Goal: Task Accomplishment & Management: Manage account settings

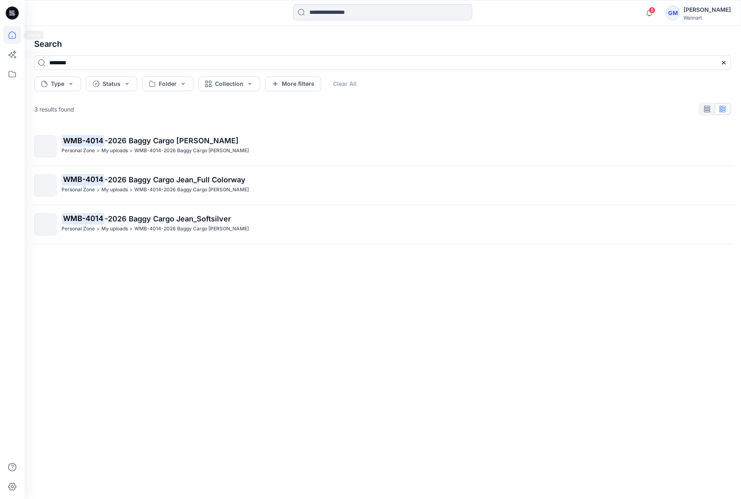
click at [8, 35] on icon at bounding box center [12, 35] width 18 height 18
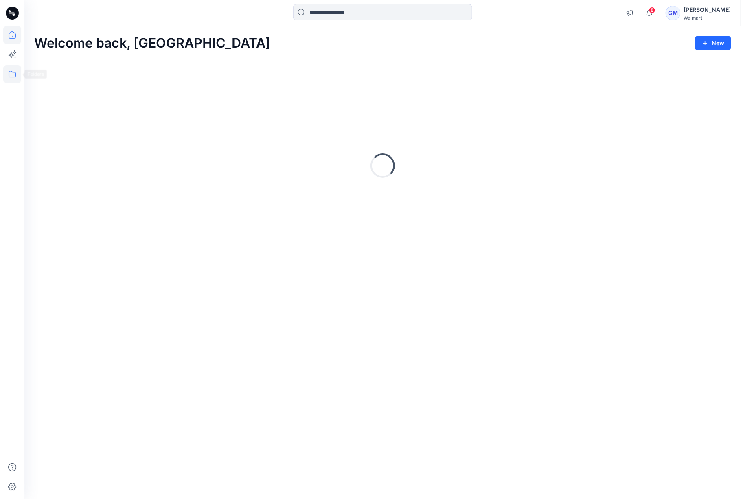
click at [6, 74] on icon at bounding box center [12, 74] width 18 height 18
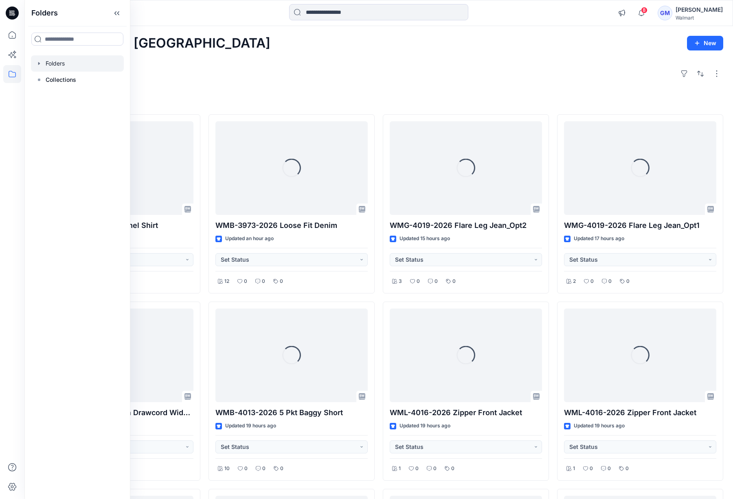
click at [52, 59] on div at bounding box center [77, 63] width 93 height 16
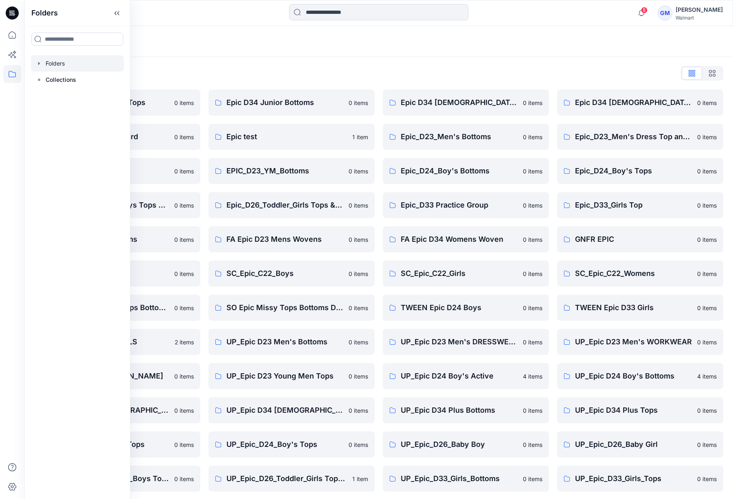
click at [235, 70] on div "Folders List" at bounding box center [378, 73] width 689 height 13
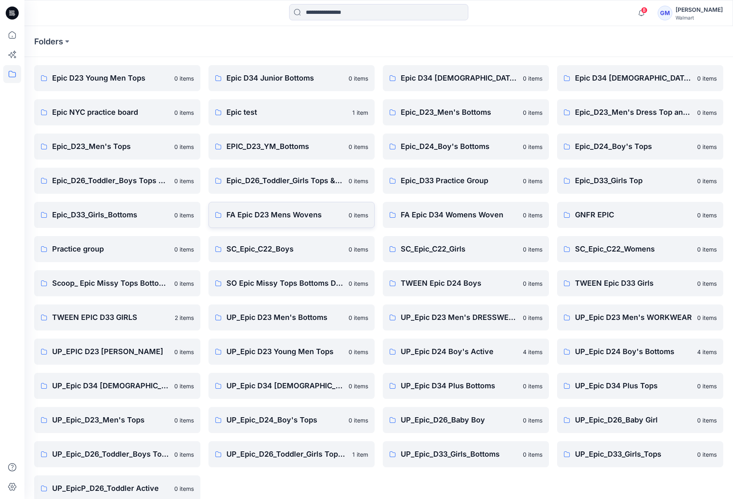
scroll to position [37, 0]
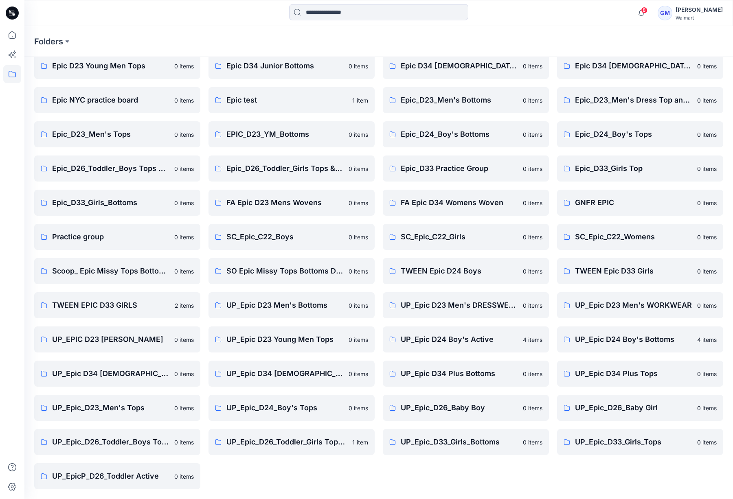
click at [453, 480] on div "Epic D34 Ladies Bottoms 0 items Epic_D23_Men's Bottoms 0 items Epic_D24_Boy's B…" at bounding box center [466, 271] width 166 height 436
click at [440, 446] on p "UP_Epic_D33_Girls_Bottoms" at bounding box center [459, 441] width 117 height 11
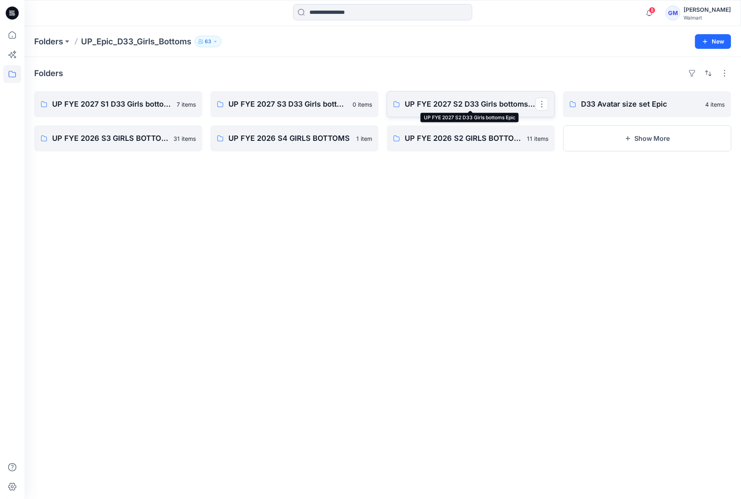
click at [468, 103] on p "UP FYE 2027 S2 D33 Girls bottoms Epic" at bounding box center [470, 104] width 131 height 11
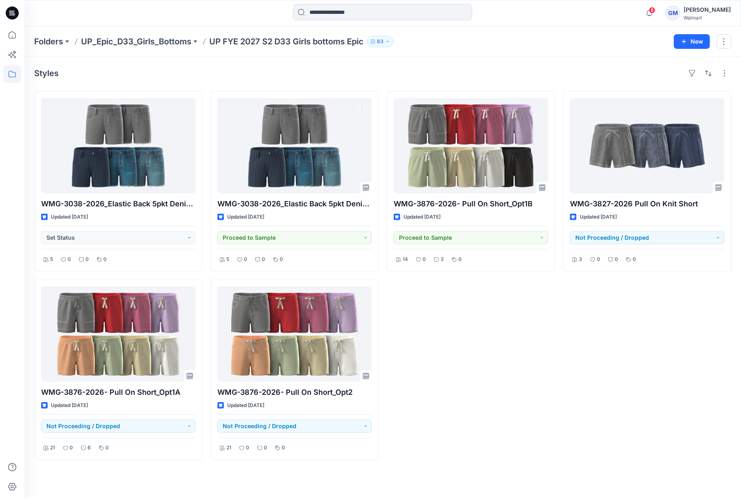
click at [361, 70] on div "Styles" at bounding box center [382, 73] width 697 height 13
click at [13, 35] on icon at bounding box center [12, 35] width 18 height 18
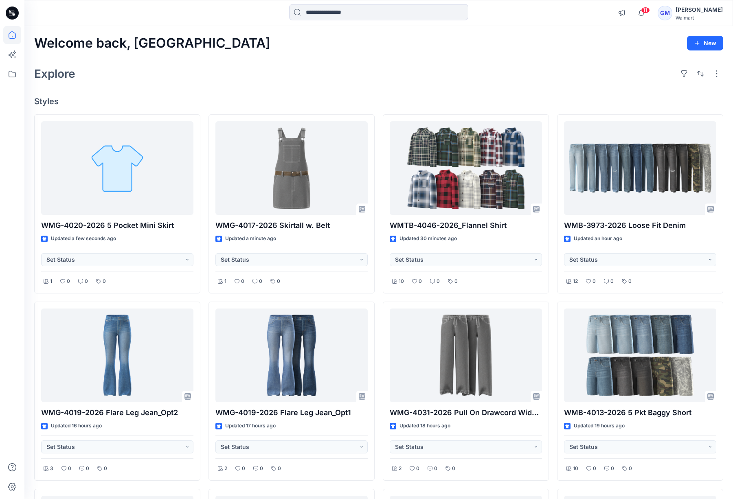
click at [280, 82] on div "Explore" at bounding box center [378, 74] width 689 height 20
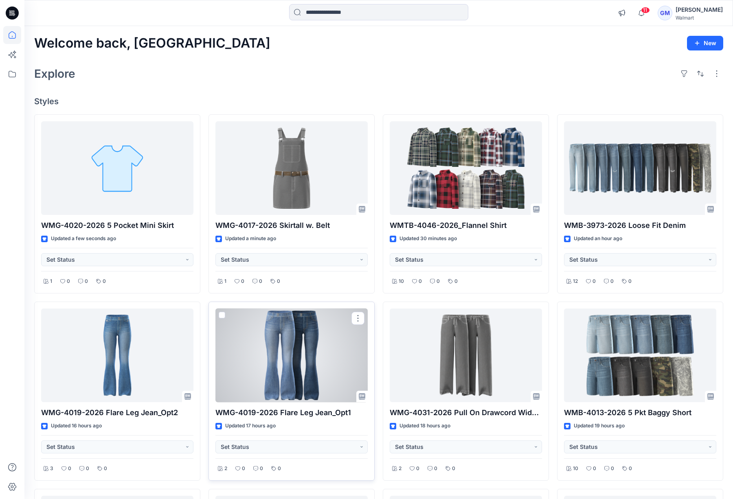
scroll to position [108, 0]
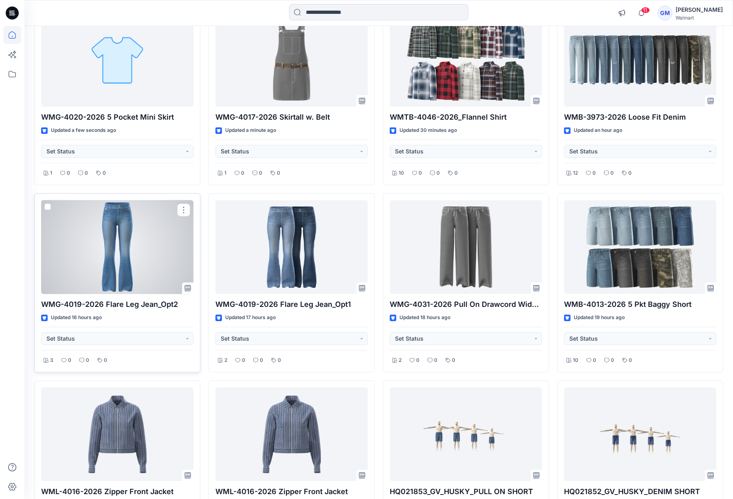
click at [98, 266] on div at bounding box center [117, 247] width 152 height 94
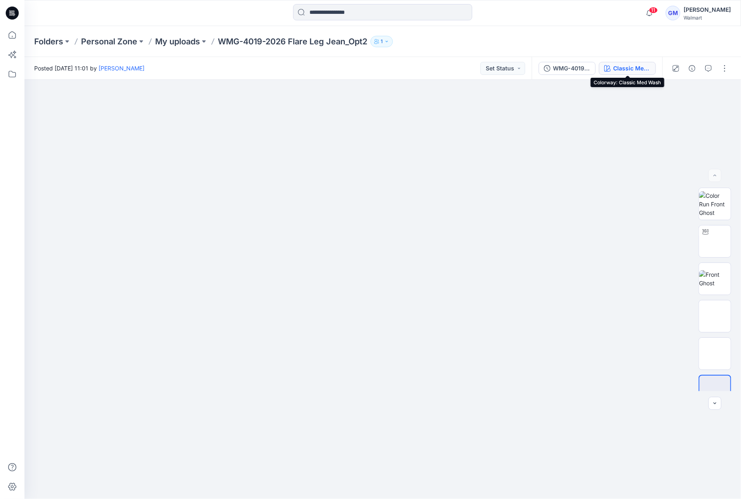
click at [629, 66] on div "Classic Med Wash" at bounding box center [631, 68] width 37 height 9
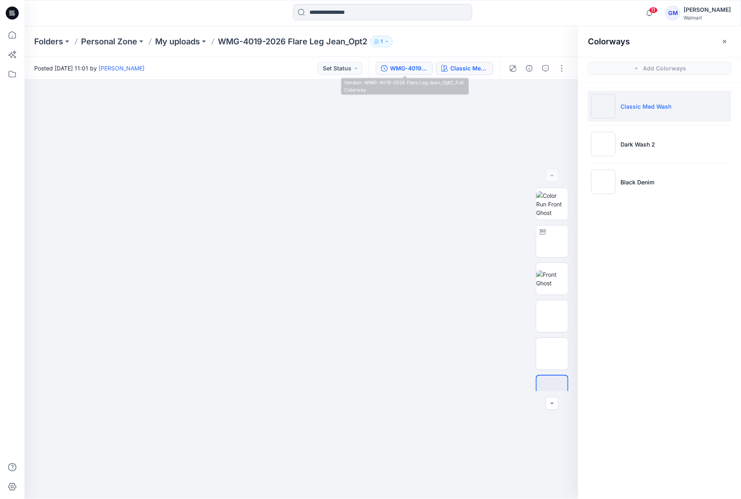
click at [411, 73] on button "WMG-4019-2026 Flare Leg Jean_Opt2_Full Colorway" at bounding box center [404, 68] width 57 height 13
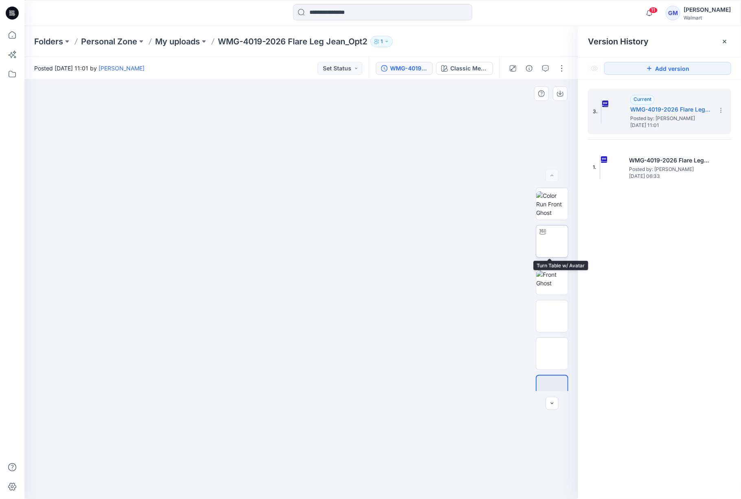
click at [552, 241] on img at bounding box center [552, 241] width 0 height 0
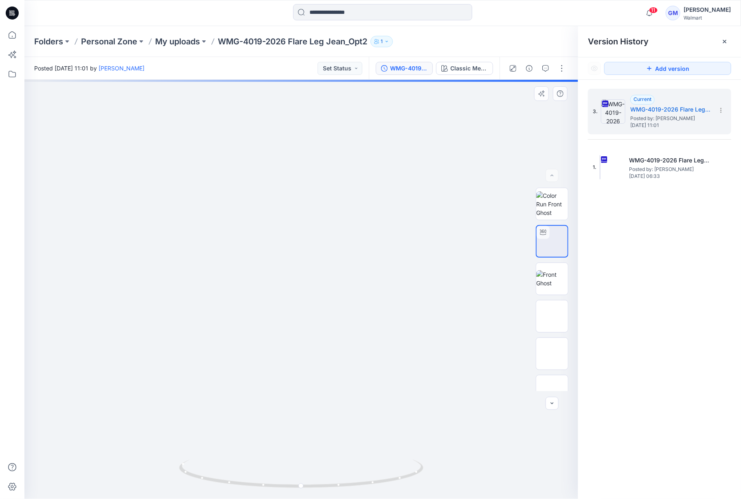
drag, startPoint x: 377, startPoint y: 334, endPoint x: 388, endPoint y: 125, distance: 209.9
drag, startPoint x: 383, startPoint y: 251, endPoint x: 378, endPoint y: 188, distance: 63.3
drag, startPoint x: 387, startPoint y: 473, endPoint x: 358, endPoint y: 477, distance: 29.3
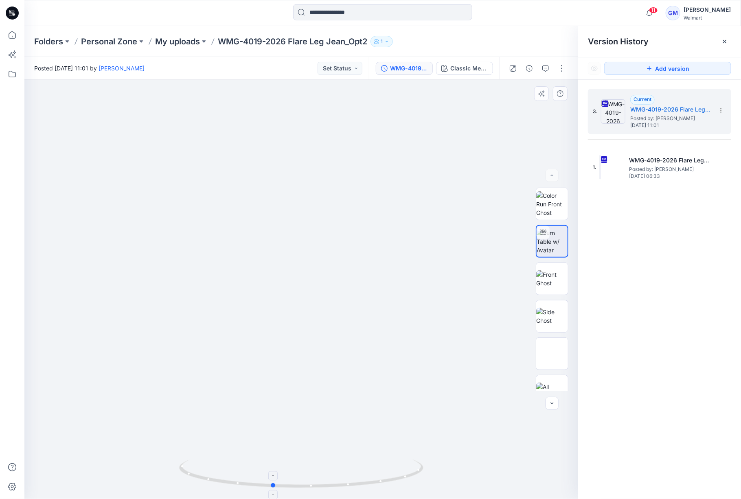
click at [358, 477] on icon at bounding box center [302, 475] width 246 height 31
click at [470, 72] on div "Classic Med Wash" at bounding box center [468, 68] width 37 height 9
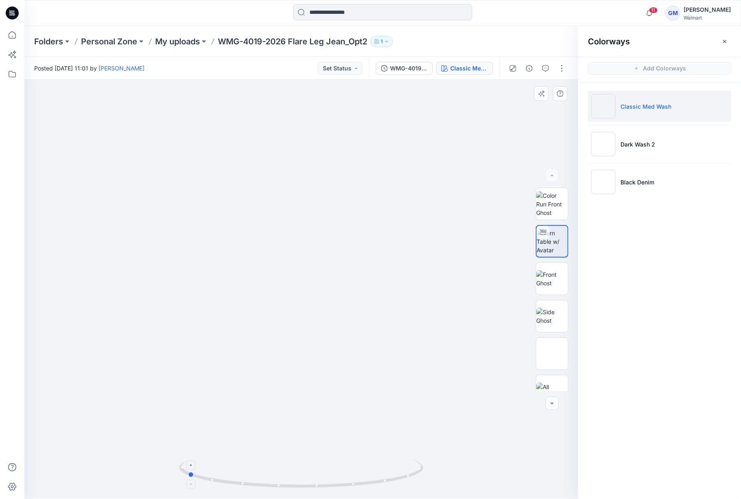
drag, startPoint x: 323, startPoint y: 483, endPoint x: 241, endPoint y: 483, distance: 82.2
click at [241, 483] on icon at bounding box center [302, 475] width 246 height 31
drag, startPoint x: 354, startPoint y: 480, endPoint x: 265, endPoint y: 482, distance: 88.3
click at [265, 482] on icon at bounding box center [302, 475] width 246 height 31
click at [635, 151] on li "Dark Wash 2" at bounding box center [659, 144] width 143 height 31
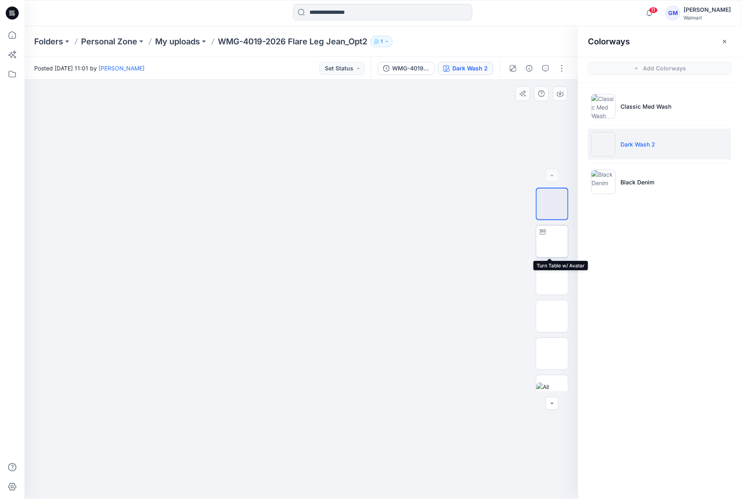
click at [552, 241] on img at bounding box center [552, 241] width 0 height 0
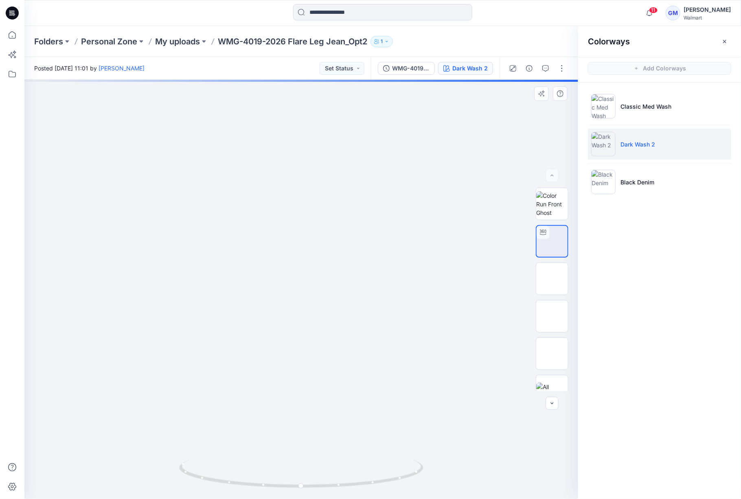
drag, startPoint x: 370, startPoint y: 326, endPoint x: 370, endPoint y: 173, distance: 152.2
drag, startPoint x: 410, startPoint y: 391, endPoint x: 407, endPoint y: 328, distance: 62.8
drag, startPoint x: 383, startPoint y: 477, endPoint x: 276, endPoint y: 501, distance: 109.4
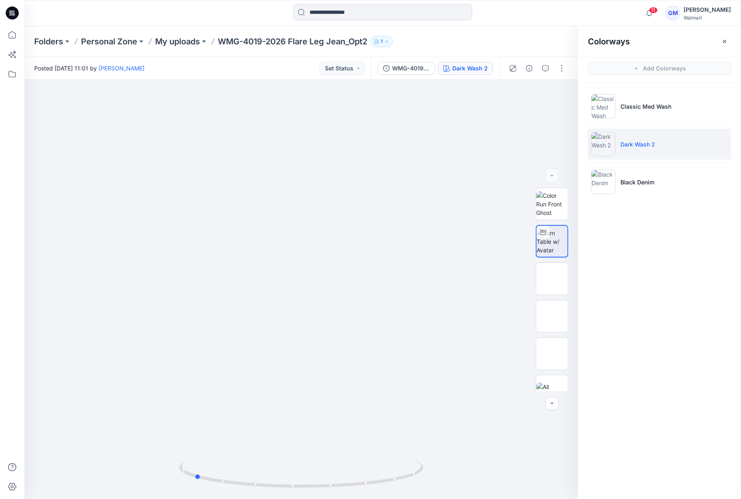
click at [276, 499] on html "11 Notifications Your style WMG-4019-2026 Flare Leg Jean_Opt2 is ready 1 minute…" at bounding box center [370, 249] width 741 height 499
drag, startPoint x: 390, startPoint y: 487, endPoint x: 496, endPoint y: 463, distance: 108.9
click at [496, 463] on div at bounding box center [301, 289] width 554 height 419
click at [561, 65] on button "button" at bounding box center [561, 68] width 13 height 13
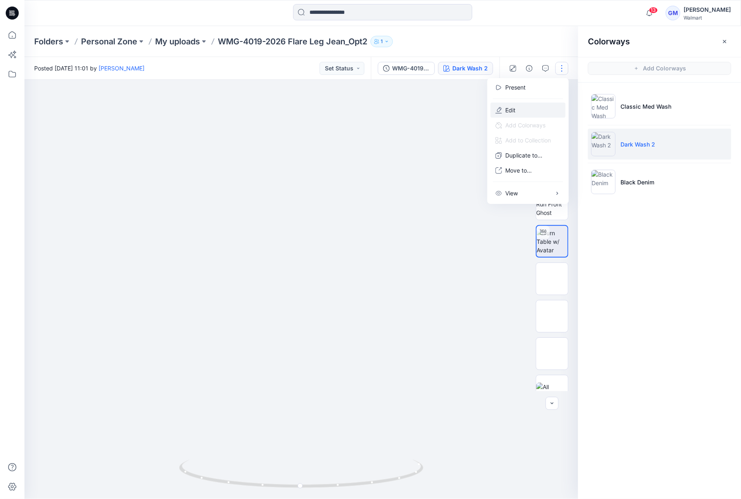
click at [526, 107] on button "Edit" at bounding box center [528, 110] width 75 height 15
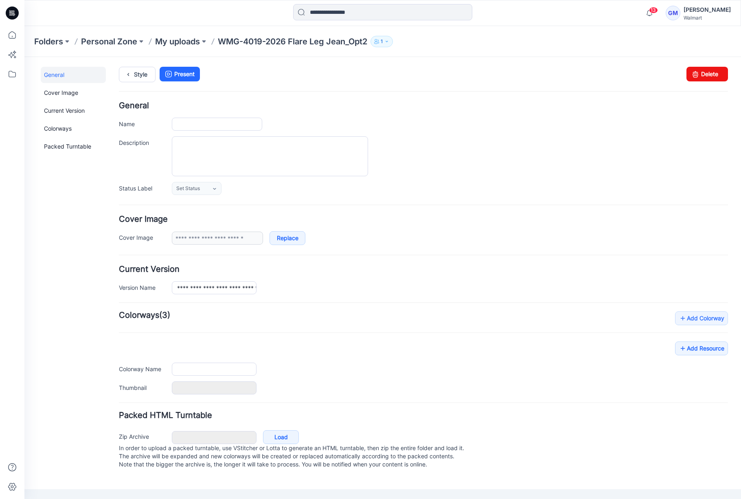
type input "**********"
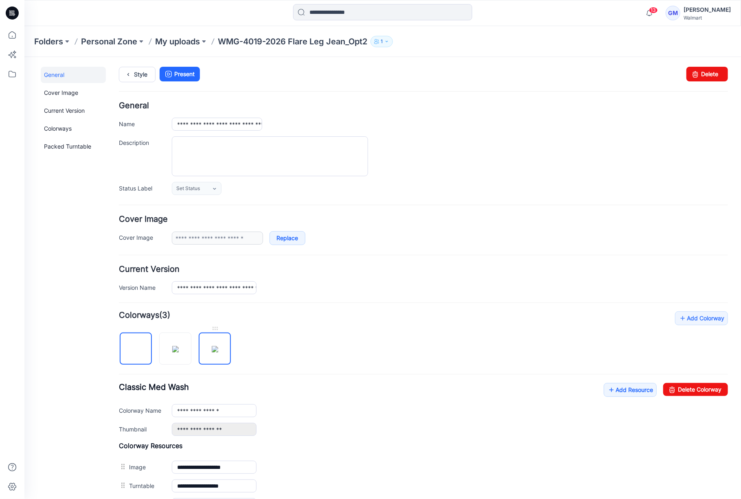
click at [214, 352] on img at bounding box center [214, 349] width 7 height 7
click at [666, 389] on icon at bounding box center [671, 389] width 11 height 13
click at [178, 346] on img at bounding box center [175, 349] width 7 height 7
click at [675, 389] on link "Delete Colorway" at bounding box center [695, 389] width 65 height 13
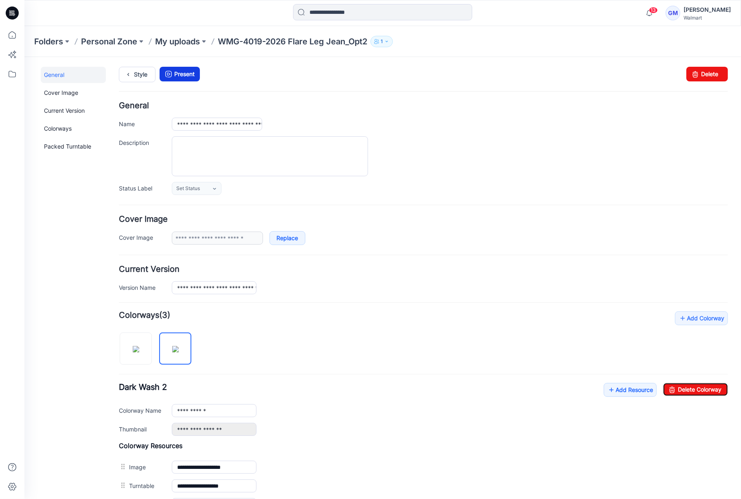
type input "**********"
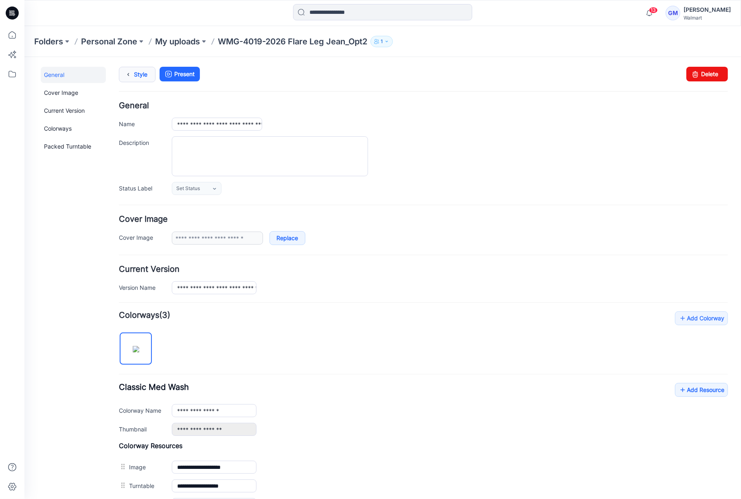
click at [144, 72] on link "Style" at bounding box center [136, 73] width 37 height 15
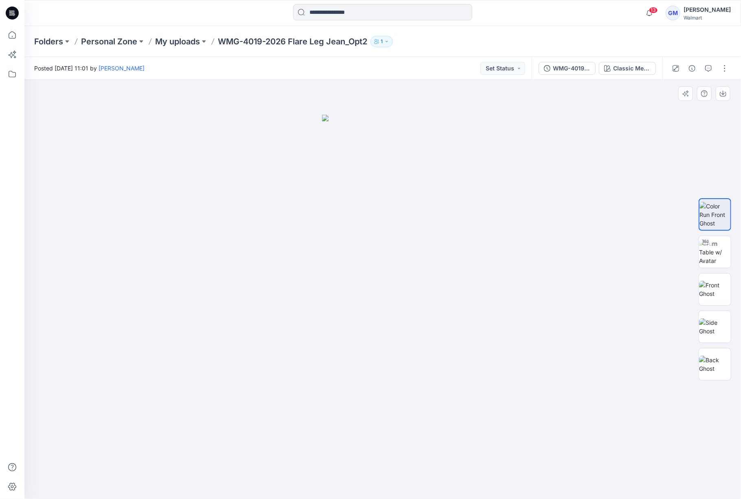
click at [207, 303] on div at bounding box center [382, 289] width 716 height 419
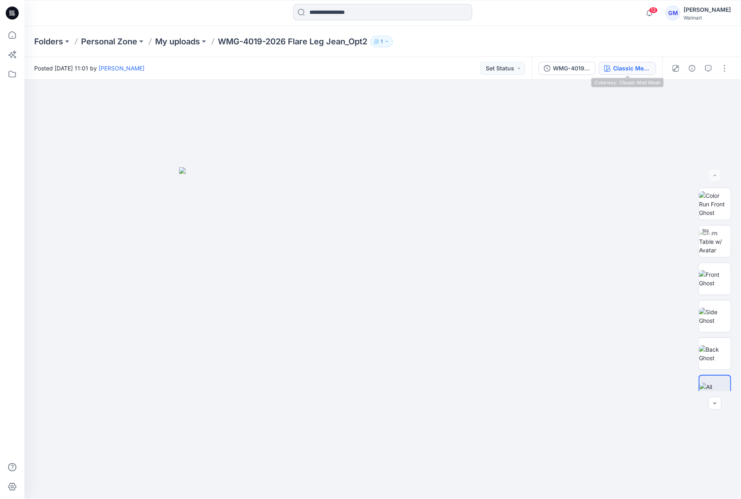
click at [629, 70] on div "Classic Med Wash" at bounding box center [631, 68] width 37 height 9
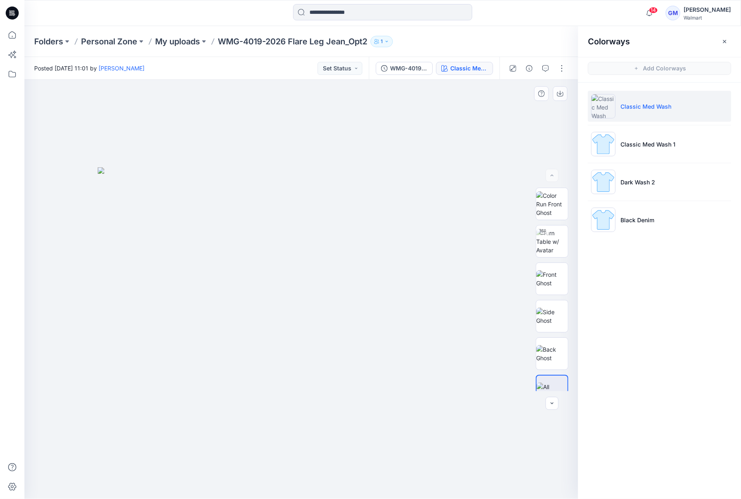
click at [394, 294] on img at bounding box center [301, 333] width 407 height 332
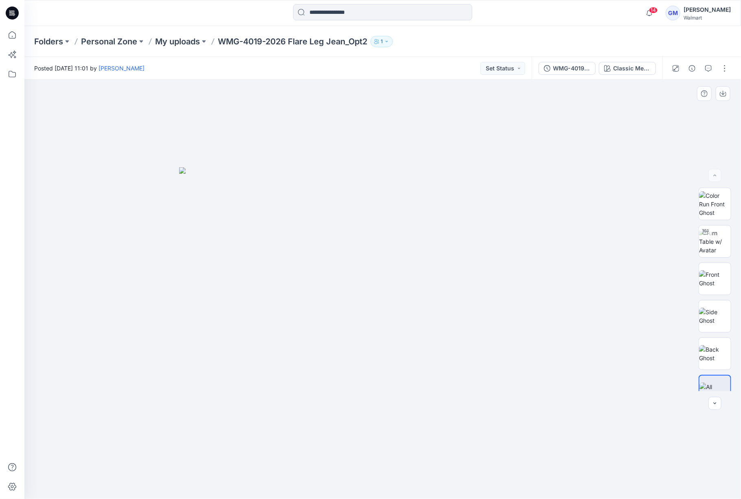
drag, startPoint x: 485, startPoint y: 361, endPoint x: 635, endPoint y: 187, distance: 229.5
click at [485, 361] on img at bounding box center [382, 333] width 407 height 332
click at [632, 69] on div "Classic Med Wash" at bounding box center [631, 68] width 37 height 9
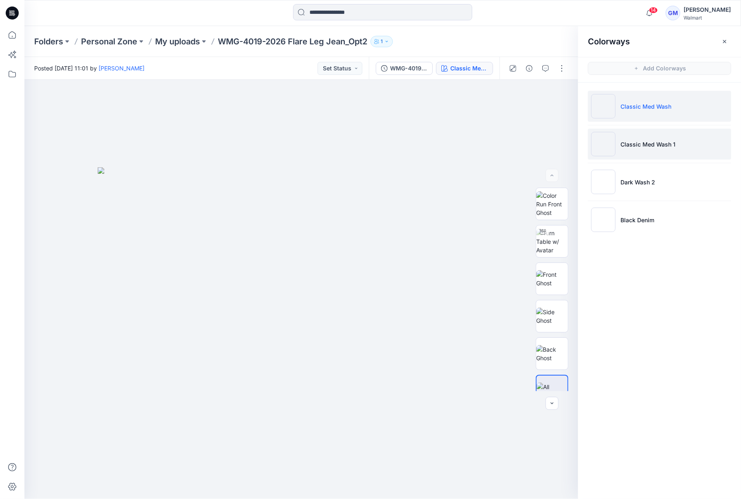
click at [650, 144] on p "Classic Med Wash 1" at bounding box center [647, 144] width 55 height 9
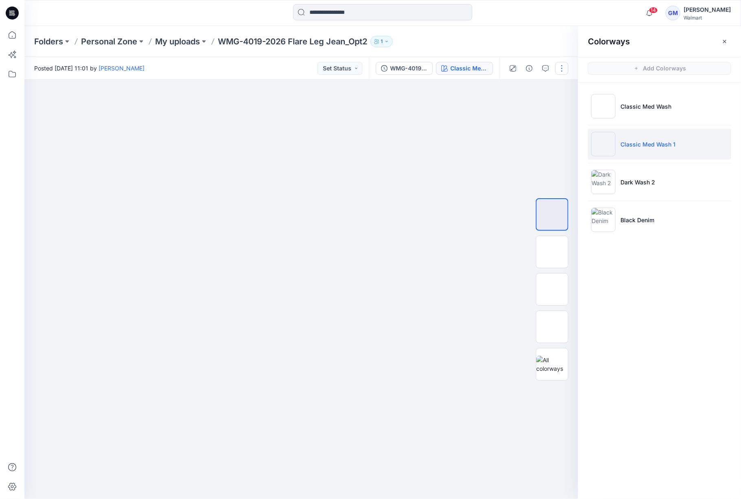
click at [563, 69] on button "button" at bounding box center [561, 68] width 13 height 13
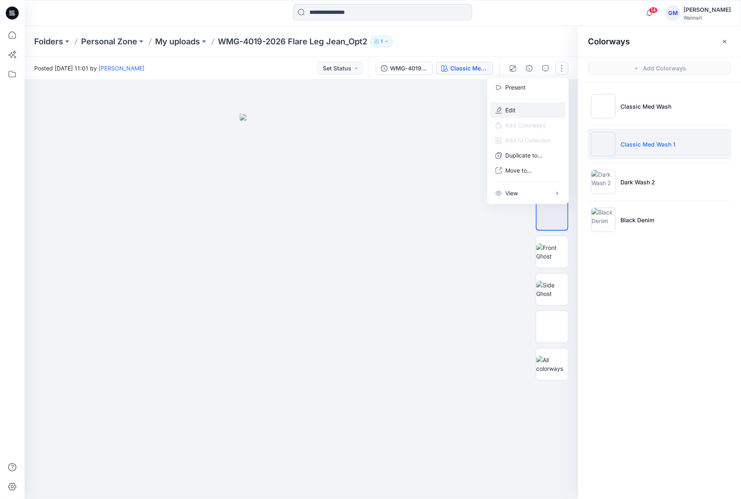
click at [521, 109] on button "Edit" at bounding box center [528, 110] width 75 height 15
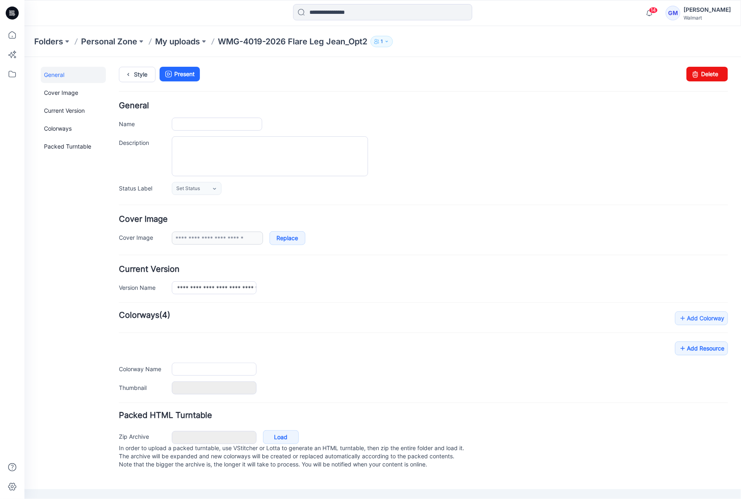
type input "**********"
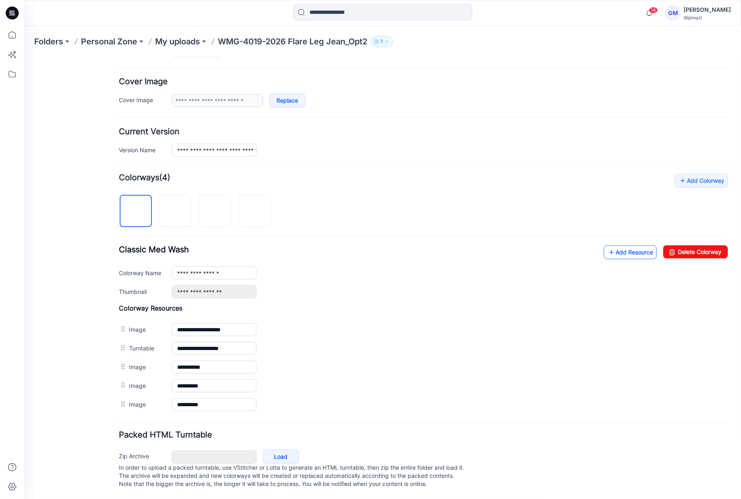
scroll to position [145, 0]
click at [178, 213] on img at bounding box center [175, 211] width 7 height 7
click at [136, 208] on img at bounding box center [135, 211] width 7 height 7
drag, startPoint x: 695, startPoint y: 242, endPoint x: 437, endPoint y: 107, distance: 291.7
click at [695, 245] on link "Delete Colorway" at bounding box center [695, 251] width 65 height 13
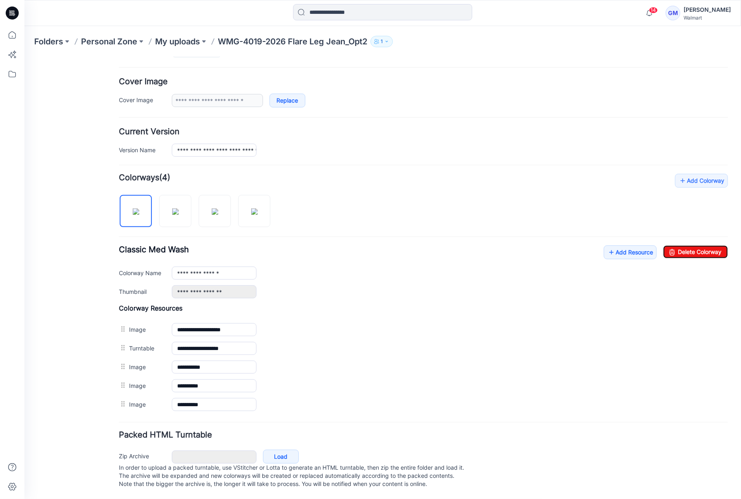
type input "**********"
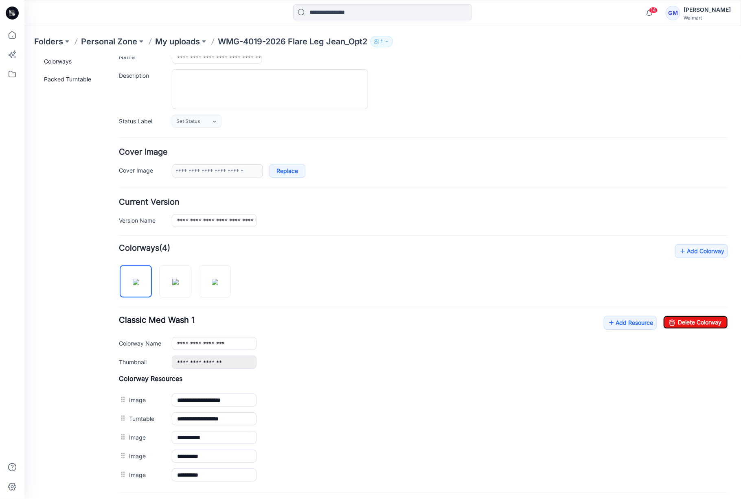
scroll to position [0, 0]
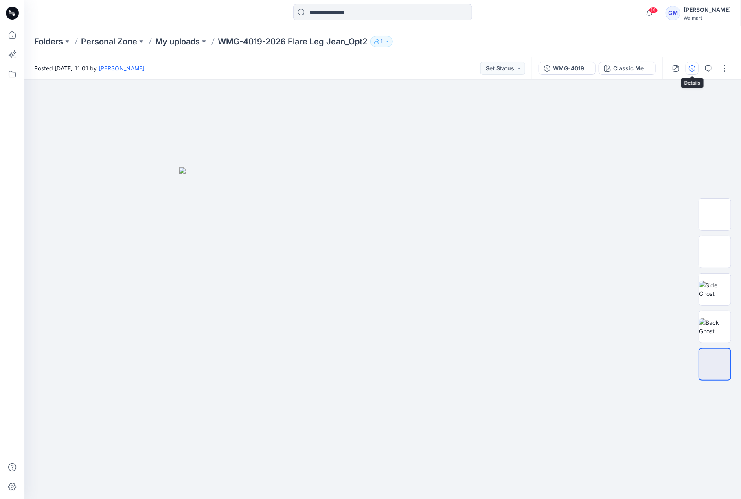
click at [690, 70] on icon "button" at bounding box center [692, 68] width 7 height 7
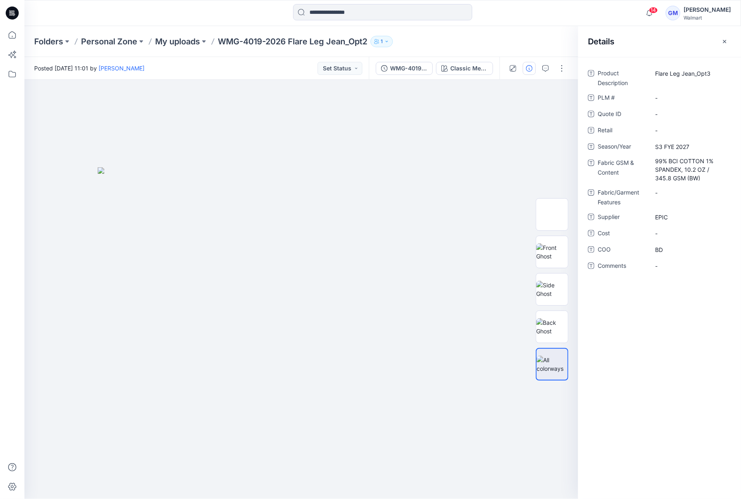
click at [457, 43] on div "Folders Personal Zone My uploads WMG-4019-2026 Flare Leg Jean_Opt2 1" at bounding box center [350, 41] width 633 height 11
click at [406, 371] on img at bounding box center [301, 333] width 407 height 332
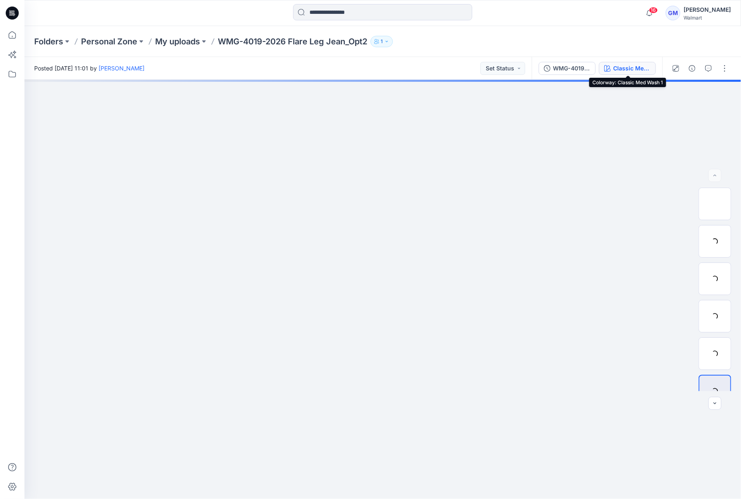
click at [632, 67] on div "Classic Med Wash 1" at bounding box center [631, 68] width 37 height 9
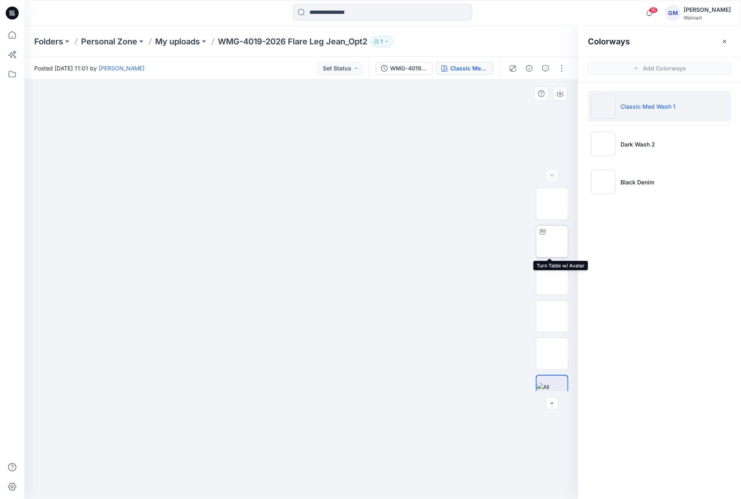
click at [552, 241] on img at bounding box center [552, 241] width 0 height 0
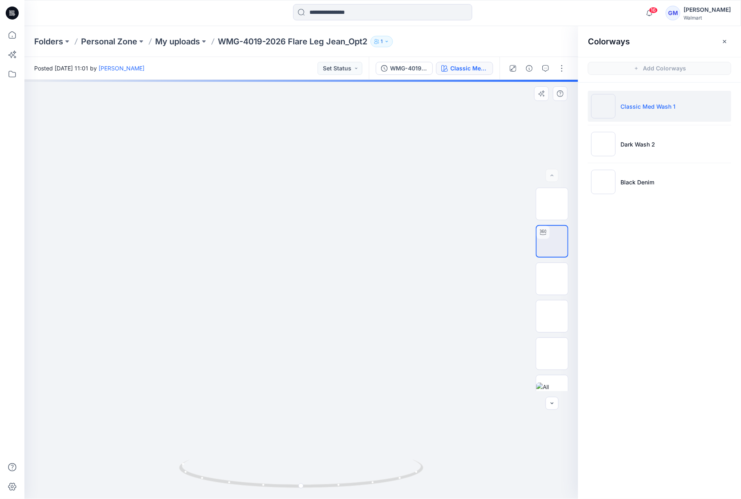
drag, startPoint x: 352, startPoint y: 381, endPoint x: 353, endPoint y: 146, distance: 234.9
drag, startPoint x: 367, startPoint y: 372, endPoint x: 370, endPoint y: 291, distance: 80.3
click at [370, 291] on img at bounding box center [305, 85] width 827 height 827
drag, startPoint x: 386, startPoint y: 490, endPoint x: 277, endPoint y: 488, distance: 109.1
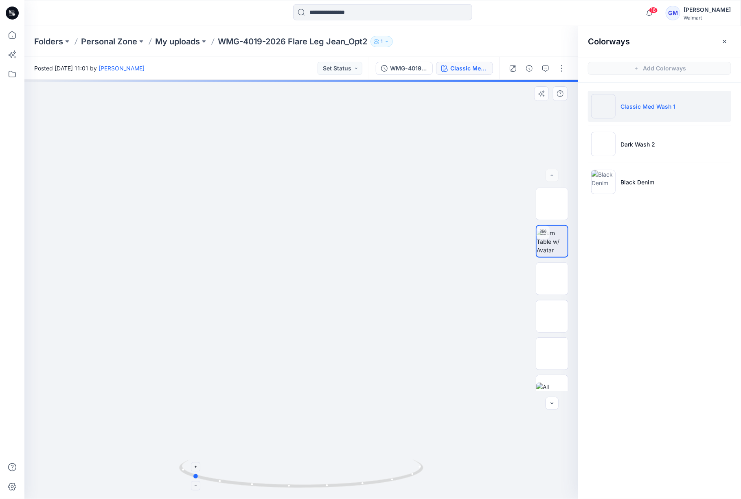
click at [277, 488] on div at bounding box center [301, 478] width 244 height 41
drag, startPoint x: 373, startPoint y: 484, endPoint x: 378, endPoint y: 430, distance: 54.0
click at [269, 482] on icon at bounding box center [302, 475] width 246 height 31
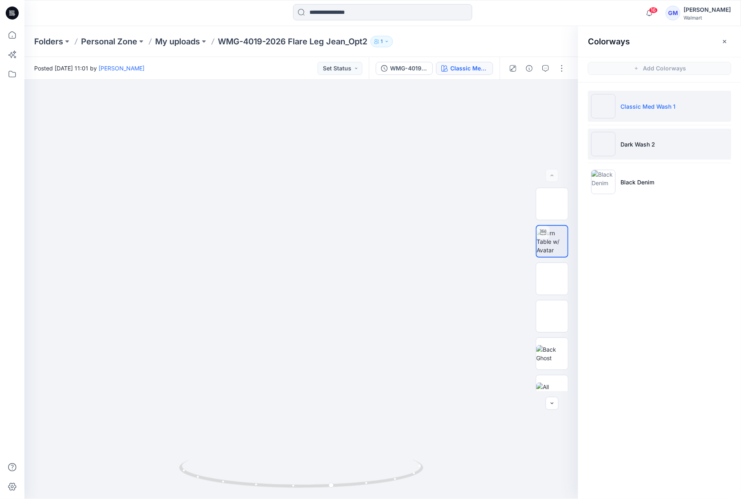
click at [653, 145] on p "Dark Wash 2" at bounding box center [637, 144] width 35 height 9
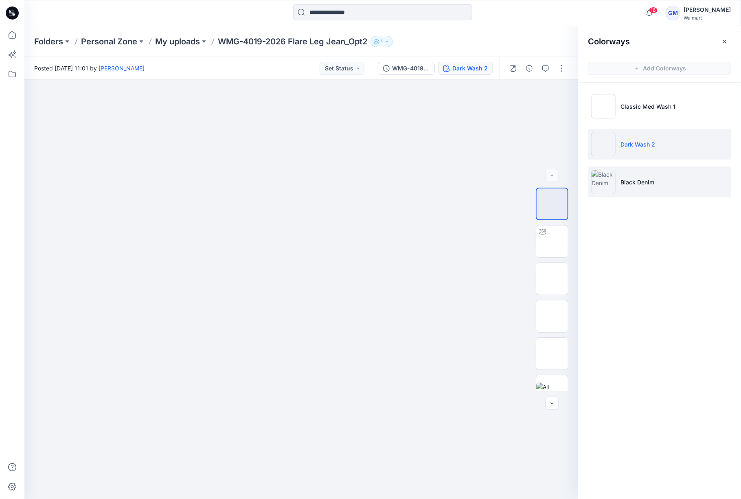
click at [664, 177] on li "Black Denim" at bounding box center [659, 181] width 143 height 31
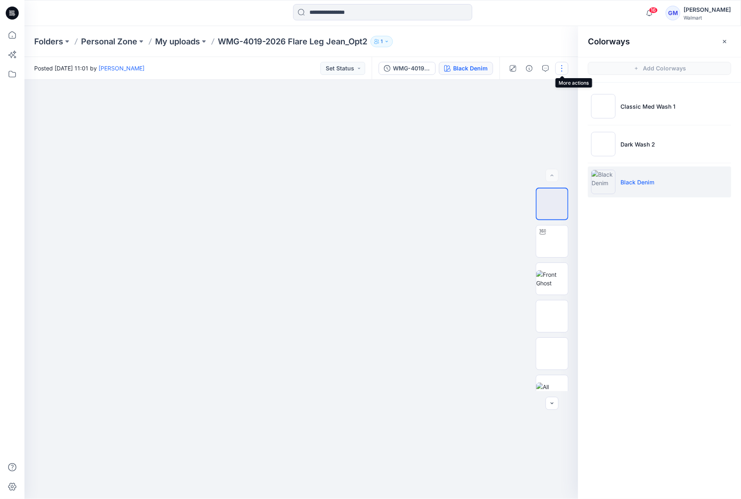
click at [561, 67] on button "button" at bounding box center [561, 68] width 13 height 13
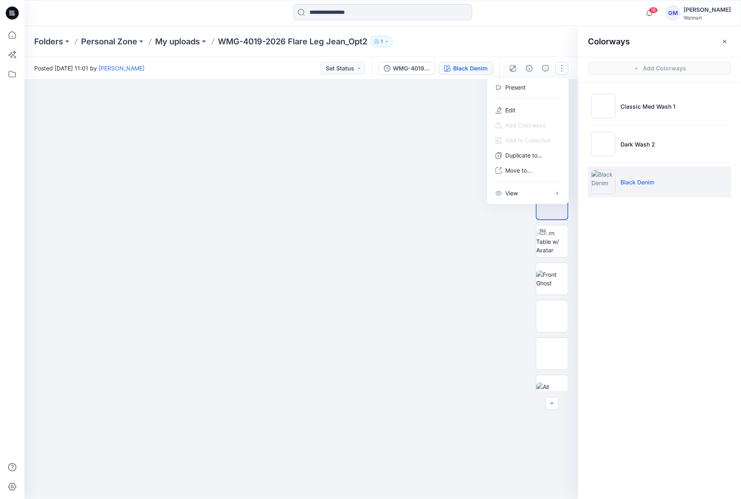
click at [436, 388] on div at bounding box center [301, 289] width 554 height 419
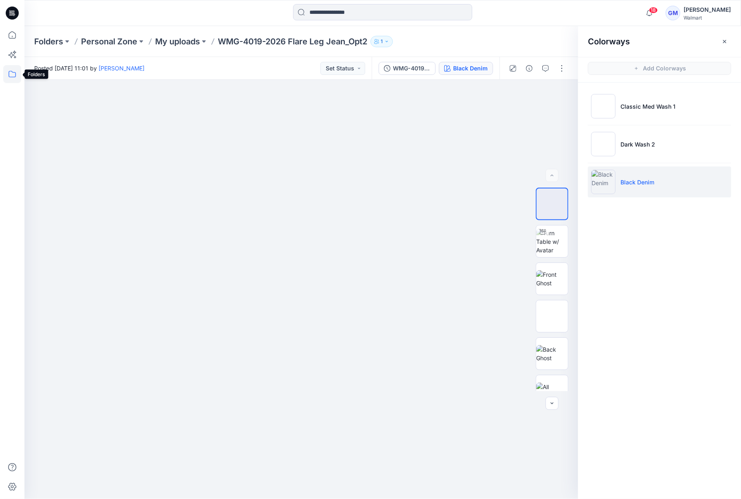
click at [13, 72] on icon at bounding box center [12, 74] width 18 height 18
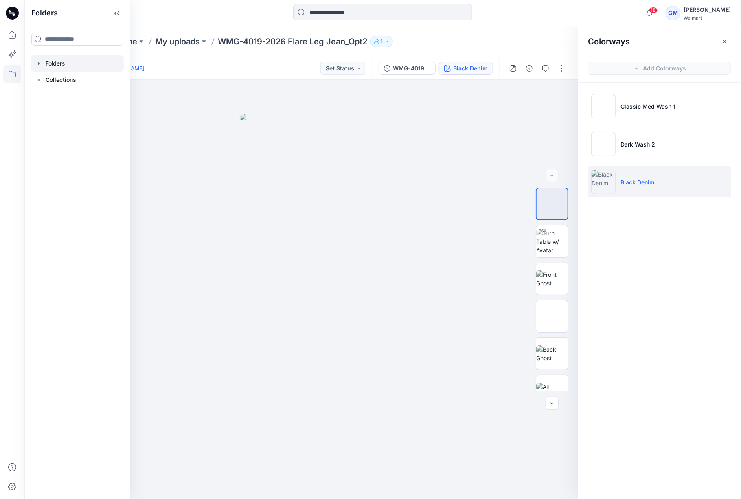
click at [54, 60] on div at bounding box center [77, 63] width 93 height 16
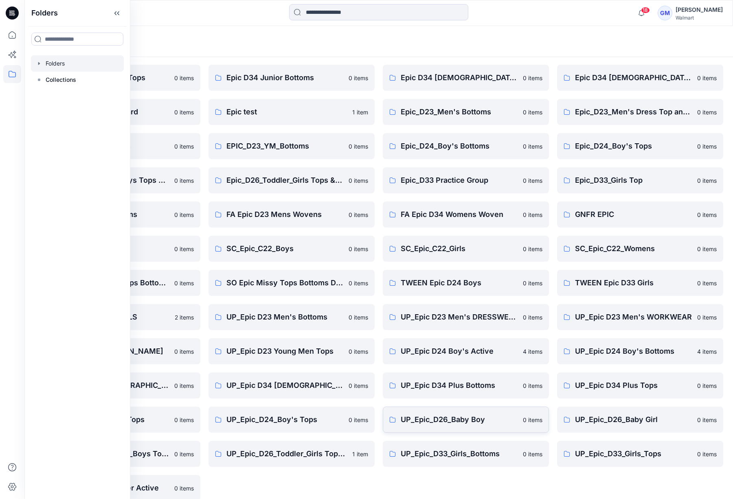
scroll to position [37, 0]
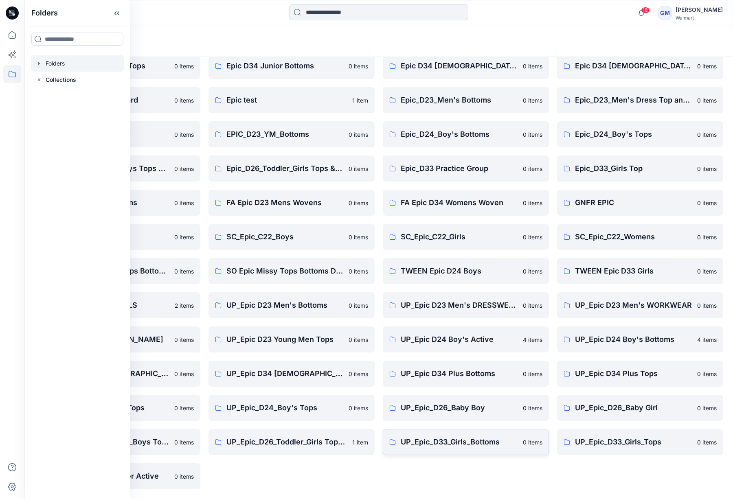
click at [465, 445] on p "UP_Epic_D33_Girls_Bottoms" at bounding box center [459, 441] width 117 height 11
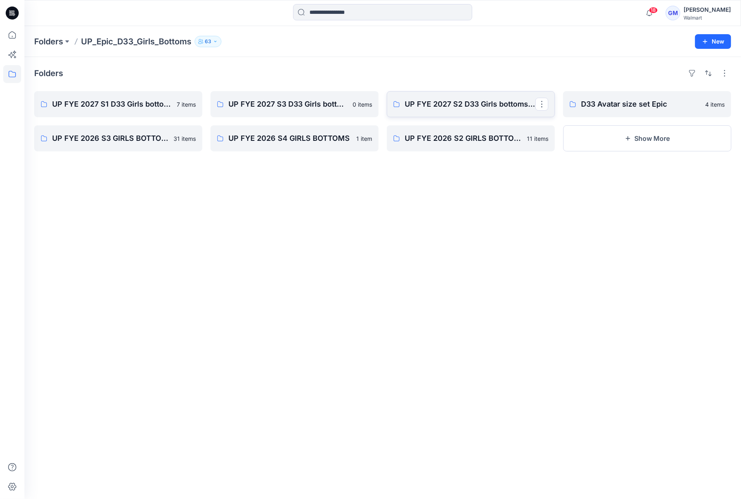
click at [450, 111] on link "UP FYE 2027 S2 D33 Girls bottoms Epic" at bounding box center [471, 104] width 168 height 26
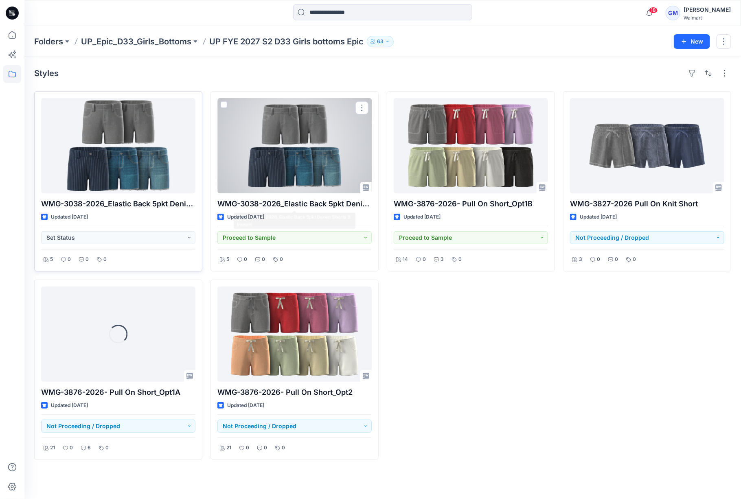
click at [123, 160] on div at bounding box center [118, 145] width 154 height 95
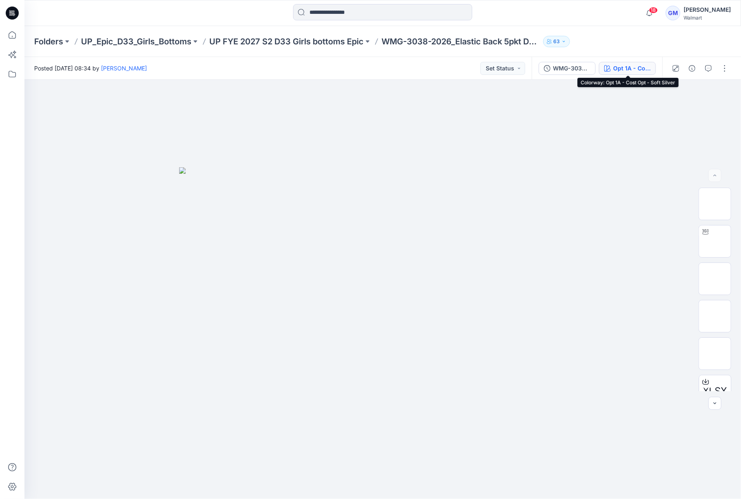
click at [632, 67] on div "Opt 1A - Cost Opt - Soft Silver" at bounding box center [631, 68] width 37 height 9
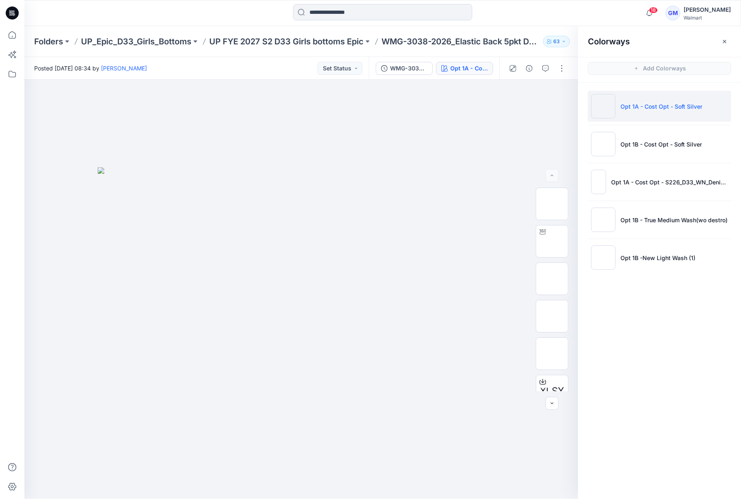
click at [655, 331] on div "Colorways Add Colorways Opt 1A - Cost Opt - Soft Silver Opt 1B - Cost Opt - Sof…" at bounding box center [659, 262] width 163 height 473
click at [648, 267] on li "Opt 1B -New Light Wash (1)" at bounding box center [659, 257] width 143 height 31
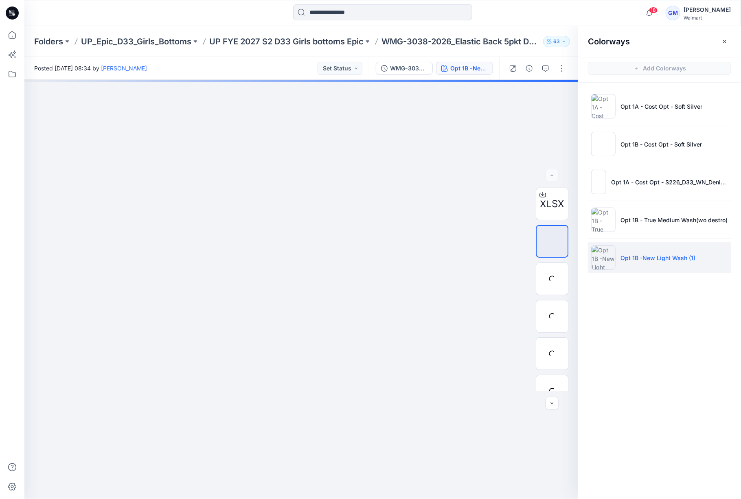
click at [653, 261] on p "Opt 1B -New Light Wash (1)" at bounding box center [657, 258] width 75 height 9
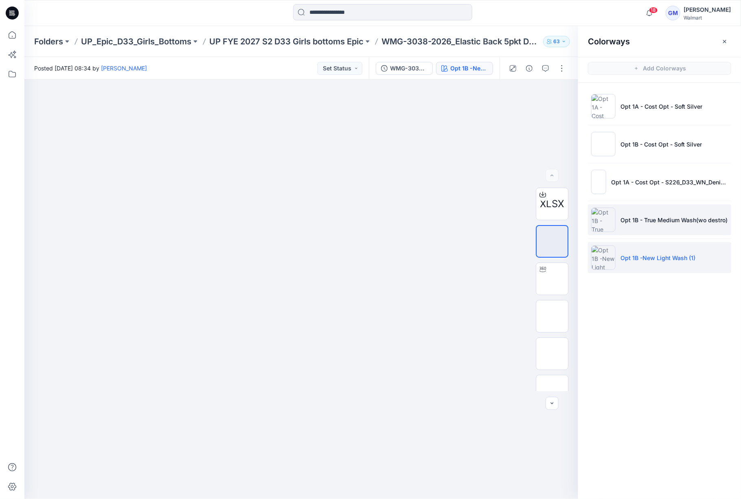
click at [649, 222] on p "Opt 1B - True Medium Wash(wo destro)" at bounding box center [673, 220] width 107 height 9
click at [325, 405] on div at bounding box center [301, 289] width 554 height 419
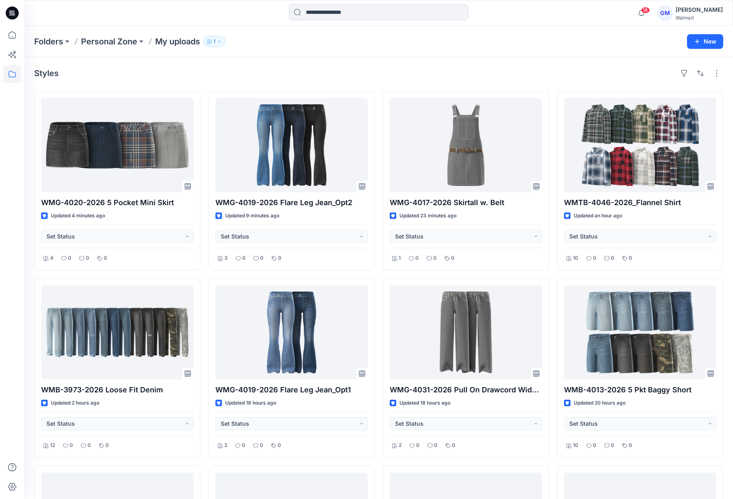
click at [466, 58] on div "Styles WMG-4020-2026 5 Pocket Mini Skirt Updated 4 minutes ago Set Status 4 0 0…" at bounding box center [378, 370] width 708 height 627
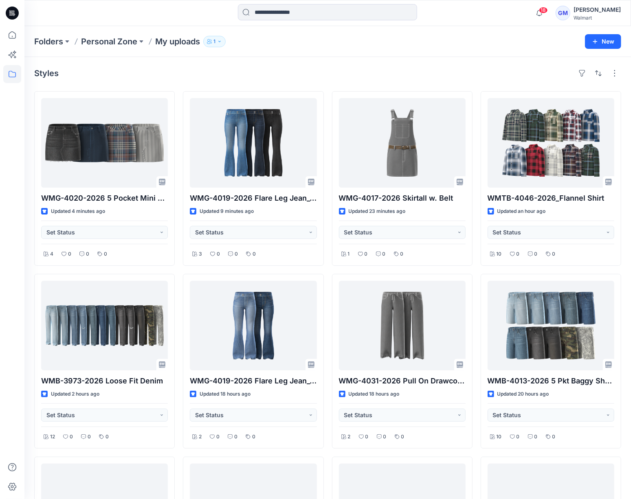
click at [320, 51] on div "Folders Personal Zone My uploads 1 New" at bounding box center [327, 41] width 606 height 31
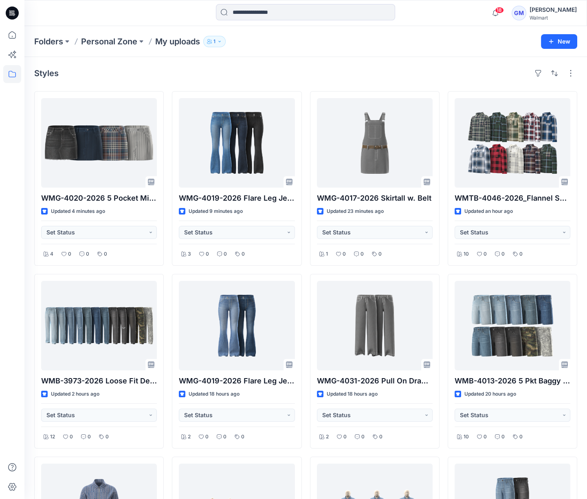
click at [234, 62] on div "Styles WMG-4020-2026 5 Pocket Mini Skirt Updated 4 minutes ago Set Status 4 0 0…" at bounding box center [305, 363] width 562 height 613
click at [265, 70] on div "Styles" at bounding box center [305, 73] width 543 height 13
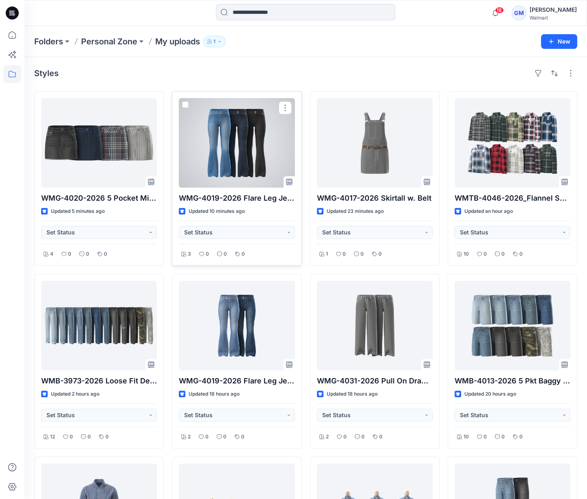
click at [251, 156] on div at bounding box center [237, 143] width 116 height 90
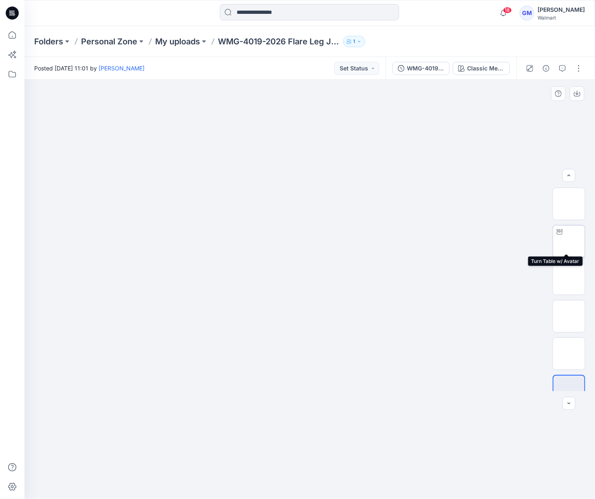
scroll to position [16, 0]
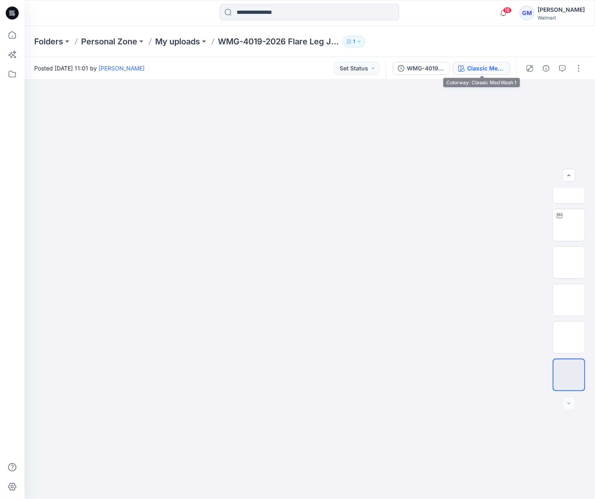
click at [492, 67] on div "Classic Med Wash 1" at bounding box center [485, 68] width 37 height 9
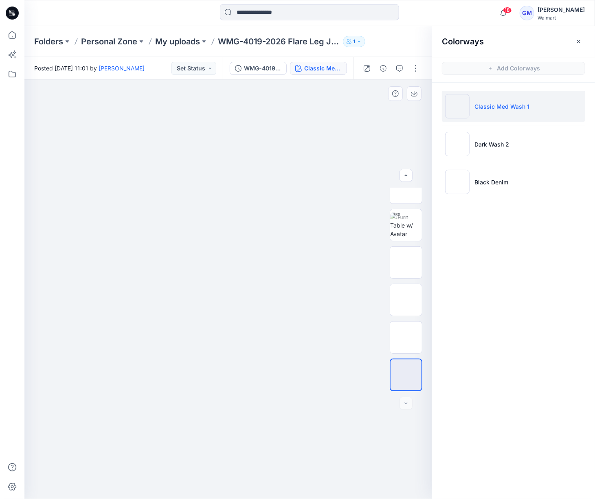
drag, startPoint x: 274, startPoint y: 162, endPoint x: 278, endPoint y: 159, distance: 4.6
click at [274, 162] on div at bounding box center [227, 289] width 407 height 419
click at [416, 67] on button "button" at bounding box center [415, 68] width 13 height 13
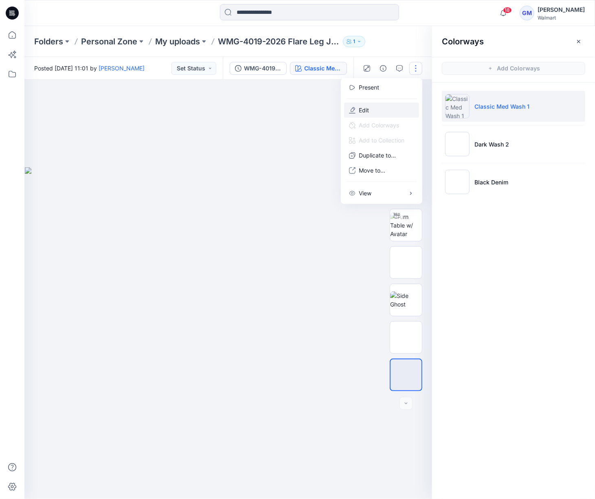
click at [380, 109] on button "Edit" at bounding box center [381, 110] width 75 height 15
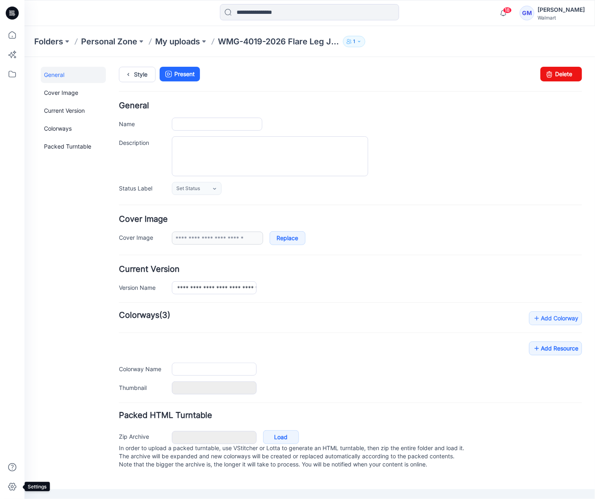
type input "**********"
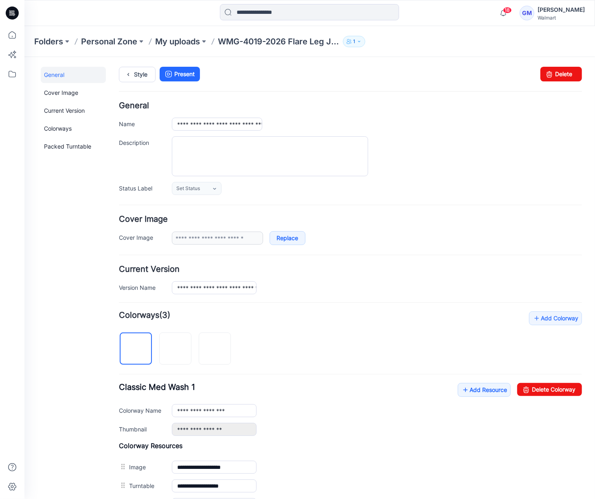
click at [90, 363] on div "General Cover Image Current Version Colorways Packed Turntable" at bounding box center [72, 351] width 65 height 570
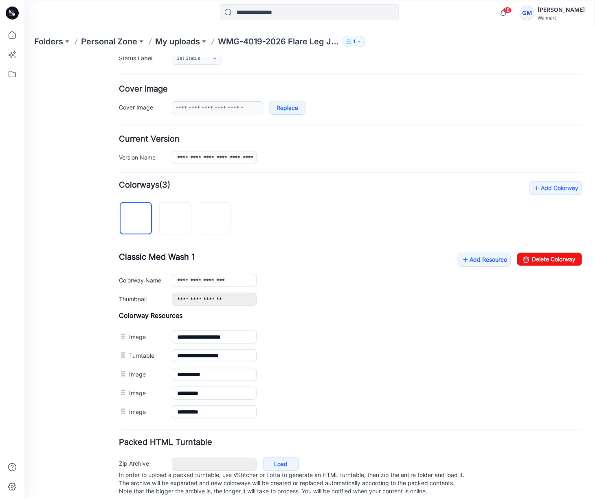
scroll to position [145, 0]
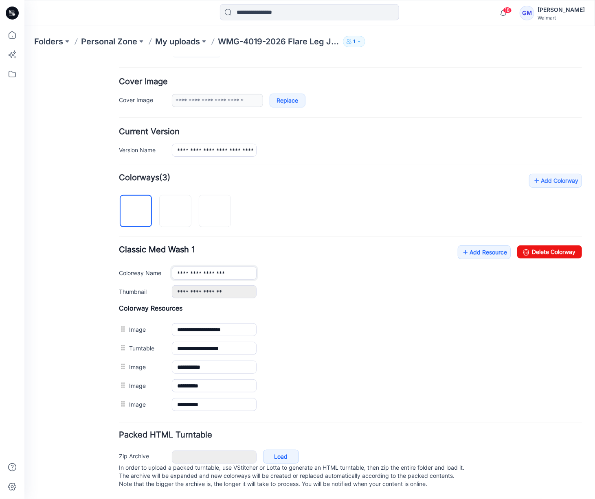
click at [247, 266] on input "**********" at bounding box center [213, 272] width 85 height 13
type input "**********"
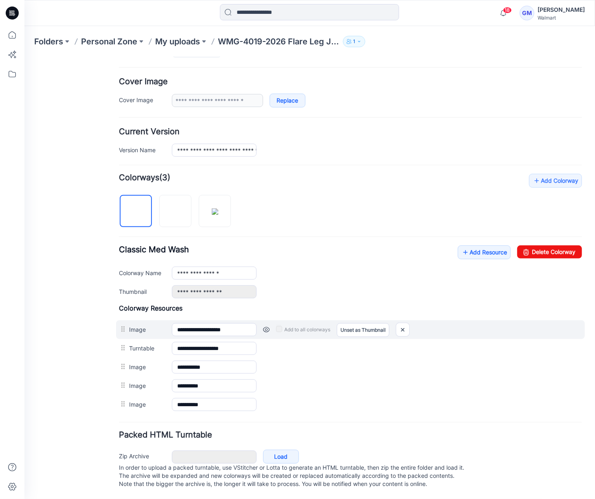
drag, startPoint x: 80, startPoint y: 353, endPoint x: 162, endPoint y: 318, distance: 89.7
click at [80, 353] on div "General Cover Image Current Version Colorways Packed Turntable" at bounding box center [72, 214] width 65 height 570
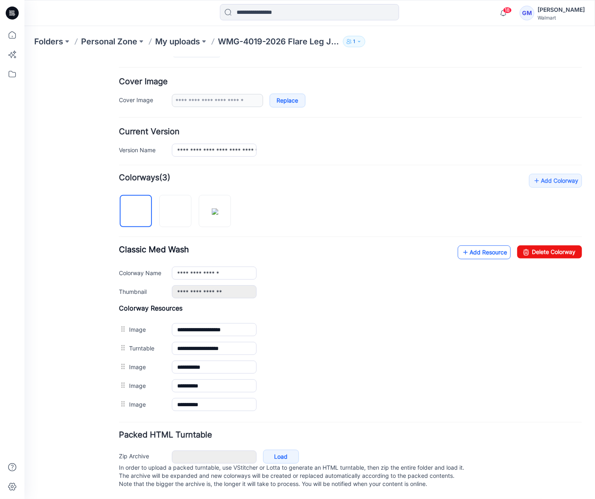
click at [457, 246] on link "Add Resource" at bounding box center [483, 252] width 53 height 14
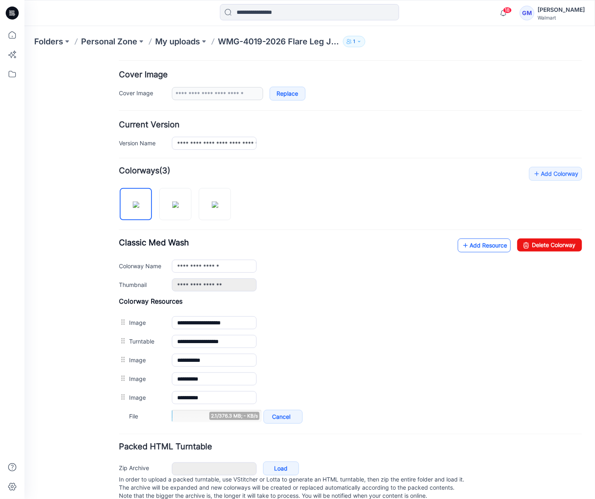
click at [461, 246] on icon at bounding box center [465, 245] width 8 height 13
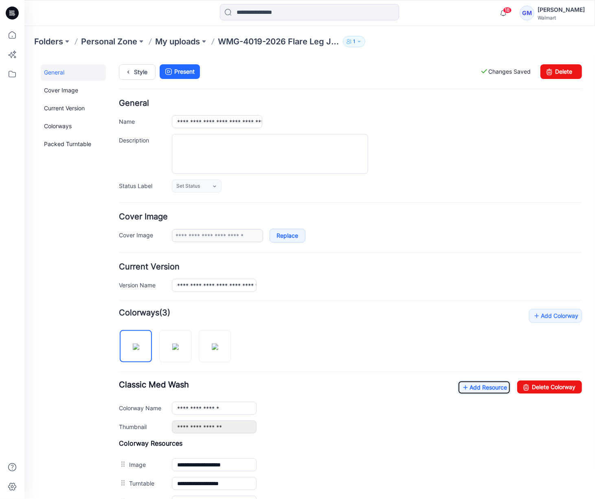
scroll to position [0, 0]
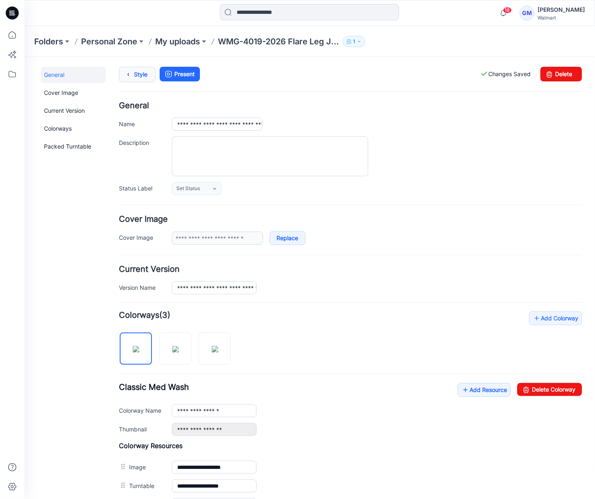
click at [148, 77] on link "Style" at bounding box center [136, 73] width 37 height 15
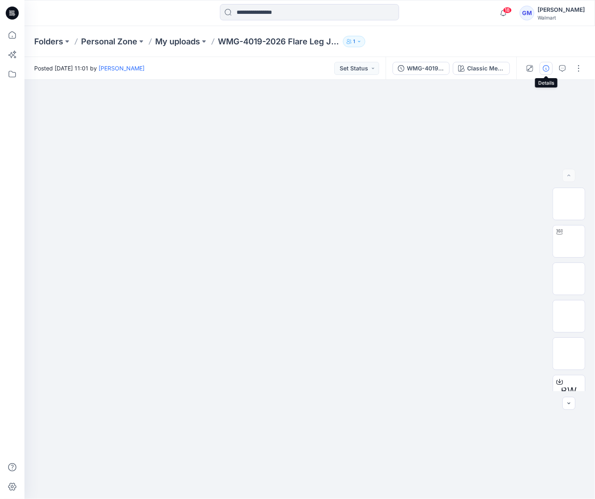
click at [541, 67] on button "button" at bounding box center [545, 68] width 13 height 13
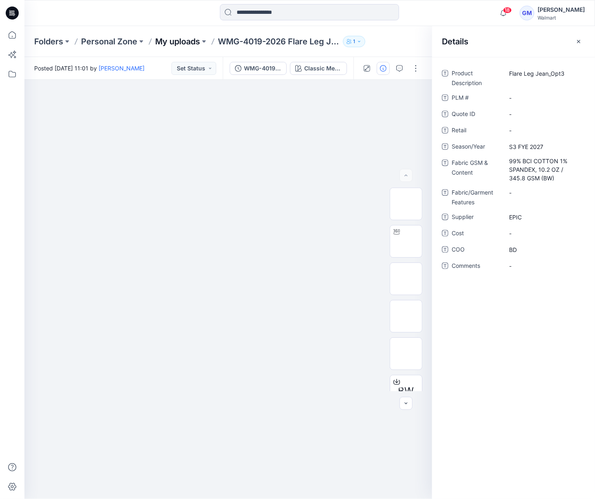
click at [180, 39] on p "My uploads" at bounding box center [177, 41] width 45 height 11
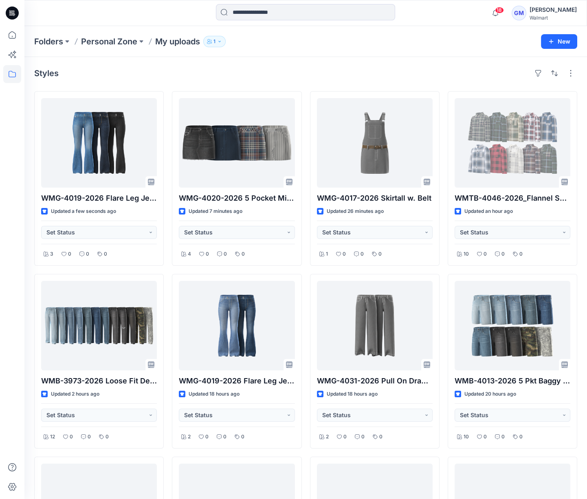
click at [232, 80] on div "Styles WMG-4019-2026 Flare Leg Jean_Opt2 Updated a few seconds ago Set Status 3…" at bounding box center [305, 363] width 562 height 613
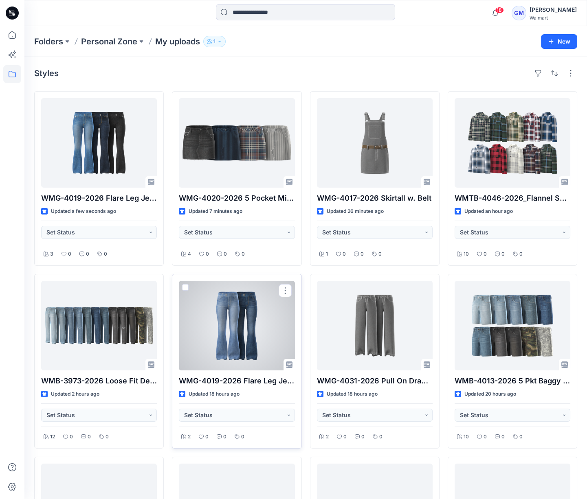
click at [254, 320] on div at bounding box center [237, 326] width 116 height 90
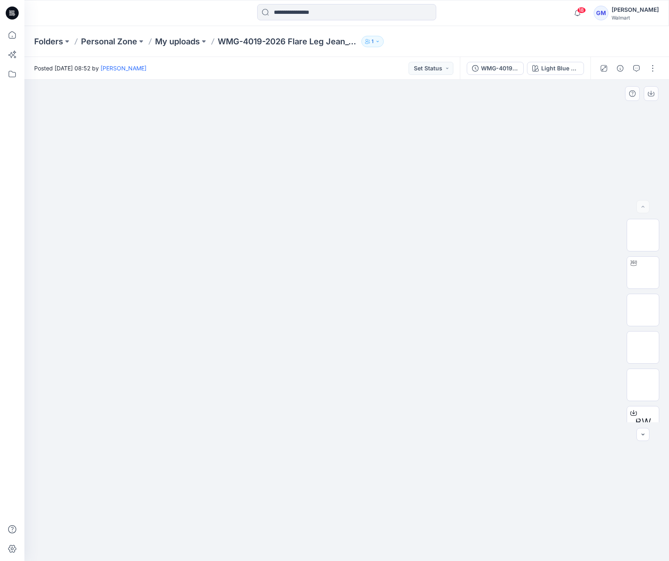
click at [487, 457] on div at bounding box center [346, 321] width 645 height 482
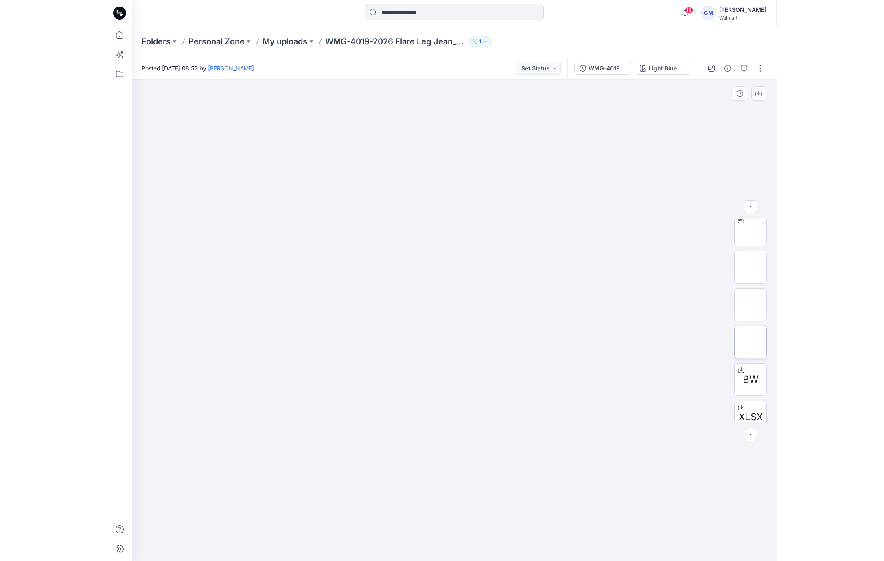
scroll to position [91, 0]
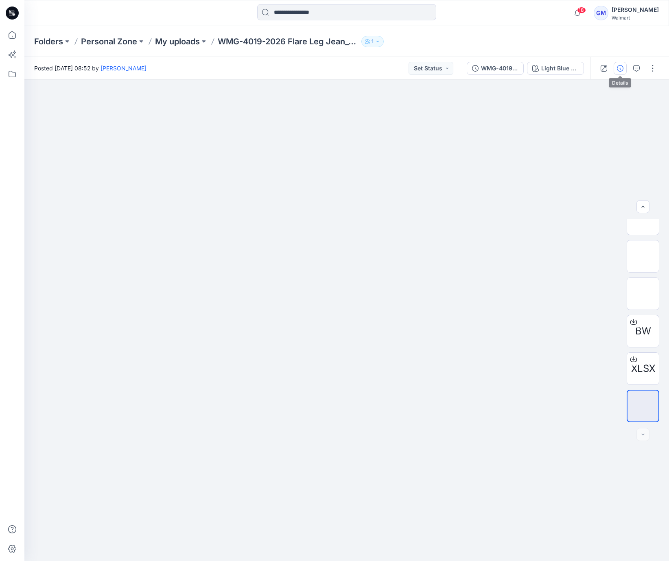
click at [594, 67] on button "button" at bounding box center [620, 68] width 13 height 13
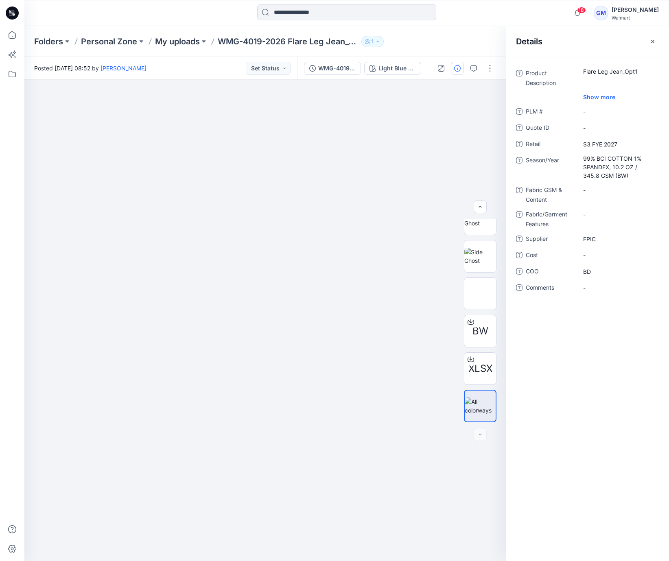
click at [418, 44] on div "Folders Personal Zone My uploads WMG-4019-2026 Flare Leg Jean_Opt1 1" at bounding box center [315, 41] width 562 height 11
click at [177, 41] on p "My uploads" at bounding box center [177, 41] width 45 height 11
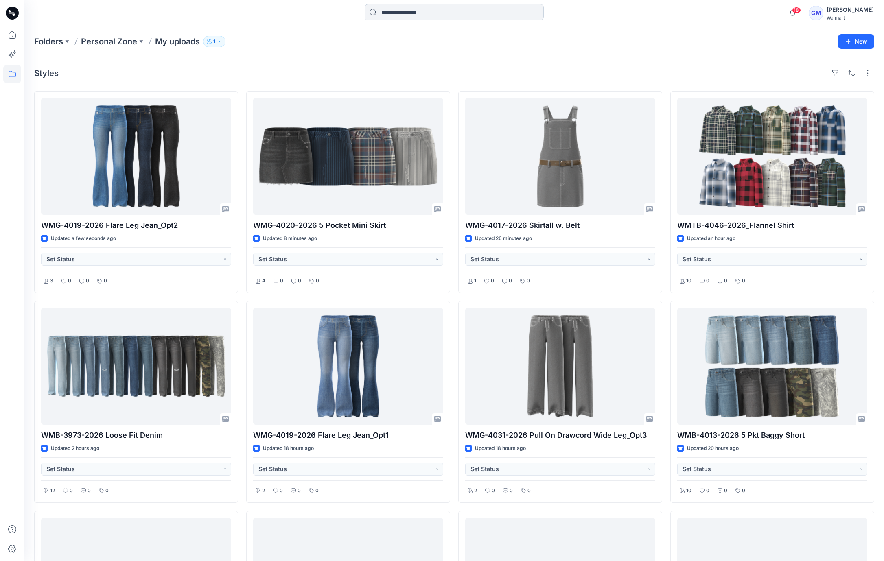
click at [425, 13] on input at bounding box center [454, 12] width 179 height 16
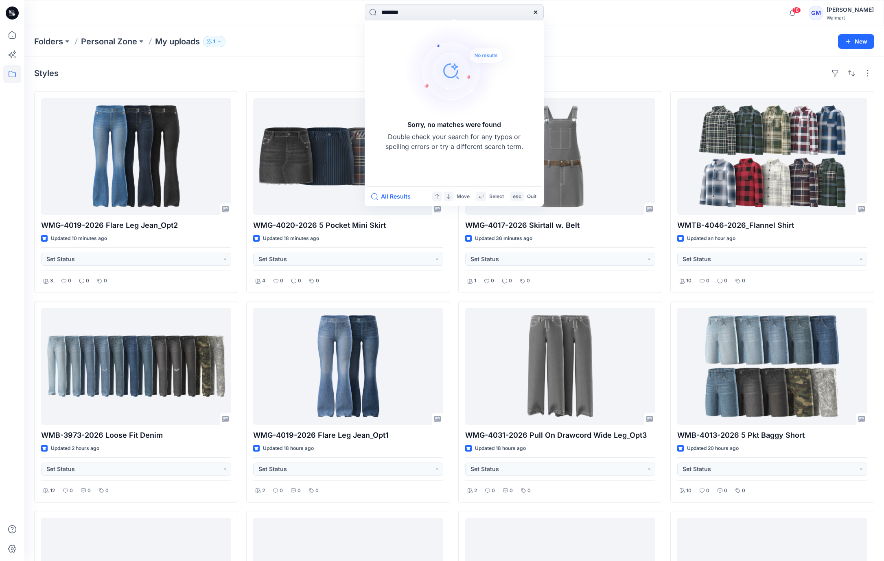
type input "********"
click at [537, 10] on icon at bounding box center [535, 12] width 7 height 7
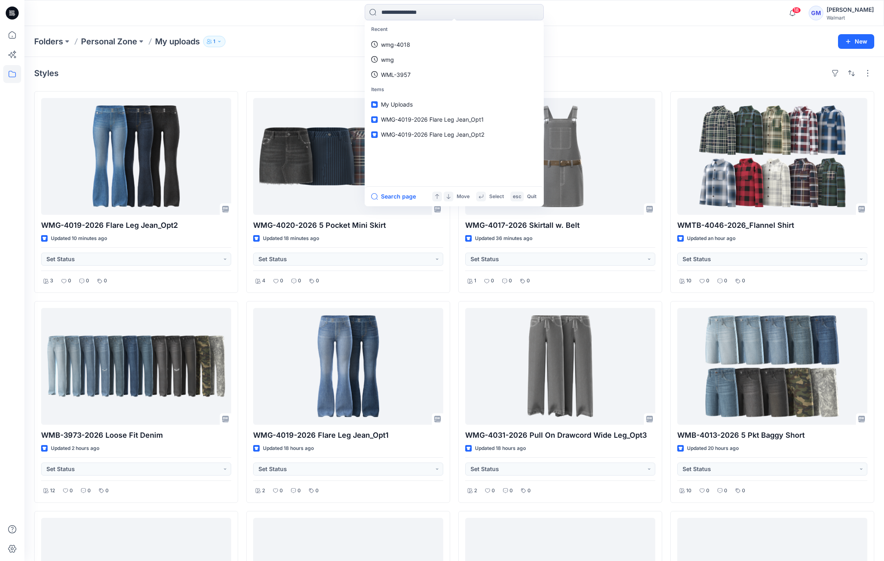
click at [594, 44] on div "Folders Personal Zone My uploads 1" at bounding box center [422, 41] width 777 height 11
